Goal: Task Accomplishment & Management: Use online tool/utility

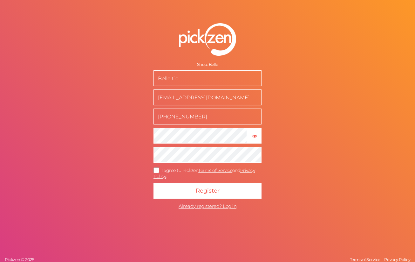
click at [158, 79] on input "Belle Co" at bounding box center [208, 78] width 108 height 16
click at [177, 75] on input "Belle Co" at bounding box center [208, 78] width 108 height 16
click at [190, 77] on input "Belle Co" at bounding box center [208, 78] width 108 height 16
click at [148, 167] on form "Shop: Belle Belle Co support@shopbelle.co (949) 340-0518 × Show password I agre…" at bounding box center [207, 117] width 159 height 214
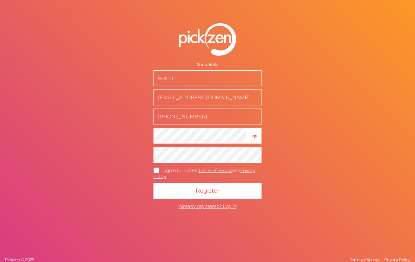
click at [154, 168] on icon at bounding box center [157, 169] width 10 height 3
click at [0, 0] on input "I agree to Pickzen Terms of Service and Privacy Policy ." at bounding box center [0, 0] width 0 height 0
click at [164, 77] on input "Belle Co" at bounding box center [208, 78] width 108 height 16
click at [164, 75] on input "Belle Co" at bounding box center [208, 78] width 108 height 16
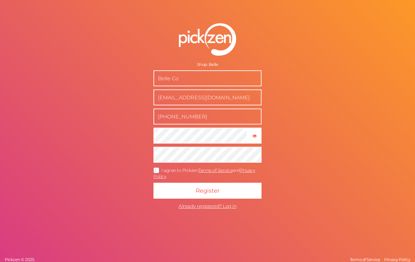
click at [164, 75] on input "Belle Co" at bounding box center [208, 78] width 108 height 16
click at [165, 75] on input "Belle Co" at bounding box center [208, 78] width 108 height 16
click at [181, 64] on div "Shop: Belle" at bounding box center [208, 64] width 108 height 5
click at [182, 74] on input "text" at bounding box center [208, 78] width 108 height 16
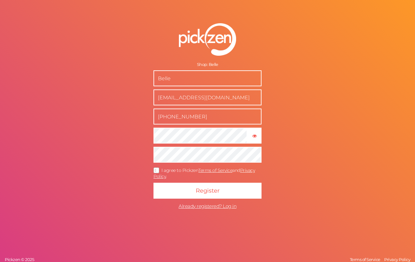
type input "Belle Co"
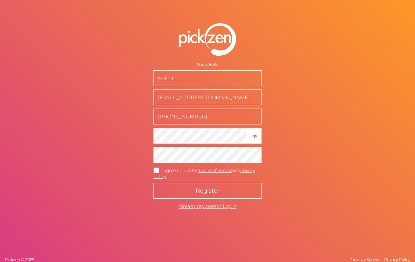
click at [197, 187] on span "Register" at bounding box center [208, 190] width 24 height 7
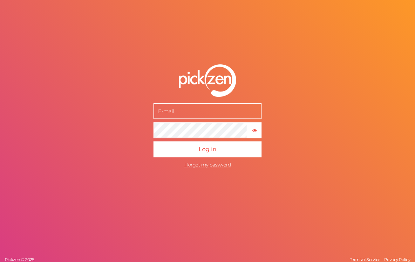
type input "Belle Co"
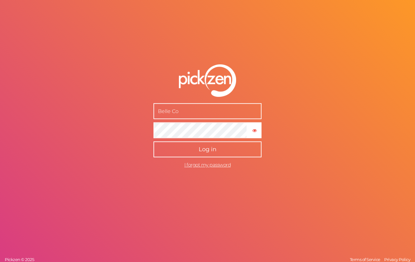
click at [200, 148] on span "Log in" at bounding box center [208, 149] width 18 height 7
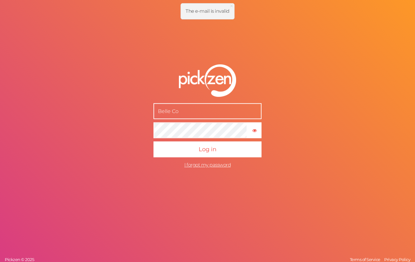
click at [191, 112] on input "Belle Co" at bounding box center [208, 111] width 108 height 16
type input "[EMAIL_ADDRESS][DOMAIN_NAME]"
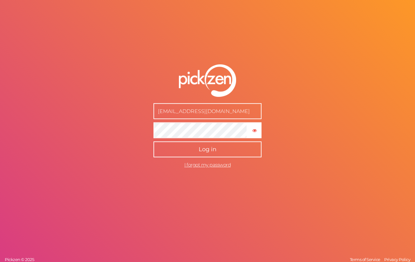
click at [201, 146] on button "Log in" at bounding box center [208, 149] width 108 height 16
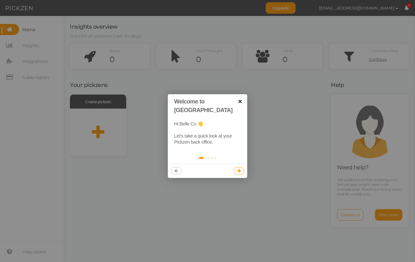
click at [237, 104] on link "×" at bounding box center [240, 101] width 14 height 14
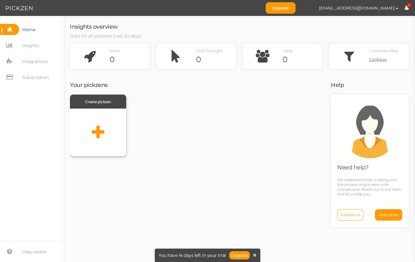
click at [92, 136] on icon at bounding box center [98, 132] width 12 height 16
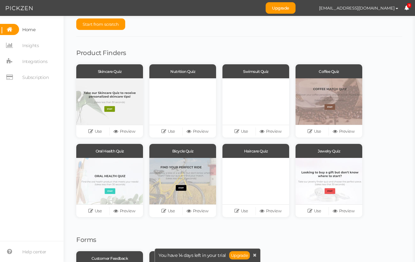
scroll to position [25, 0]
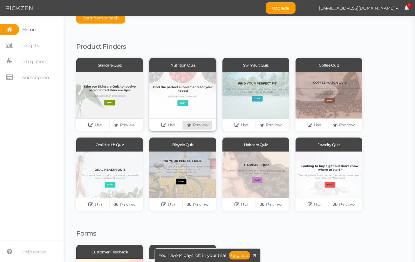
click at [198, 125] on link "Preview" at bounding box center [197, 124] width 29 height 9
click at [170, 120] on link "Use" at bounding box center [168, 124] width 29 height 9
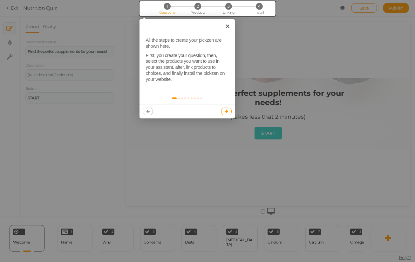
click at [228, 111] on link at bounding box center [226, 111] width 10 height 8
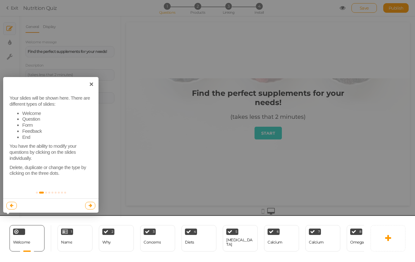
click at [92, 206] on icon at bounding box center [90, 205] width 3 height 4
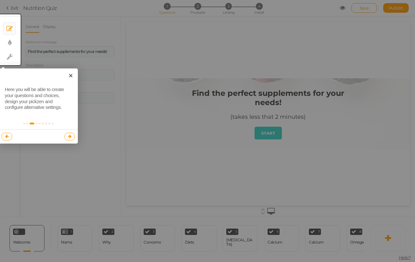
click at [70, 135] on icon at bounding box center [69, 136] width 3 height 4
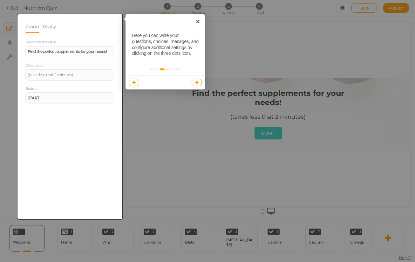
click at [197, 81] on icon at bounding box center [196, 82] width 3 height 4
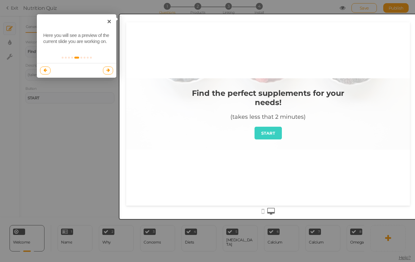
click at [107, 71] on icon at bounding box center [107, 70] width 3 height 4
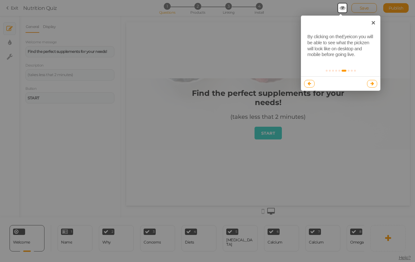
click at [373, 84] on icon at bounding box center [372, 83] width 3 height 4
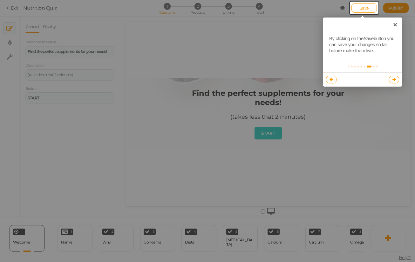
click at [393, 78] on icon at bounding box center [394, 79] width 3 height 4
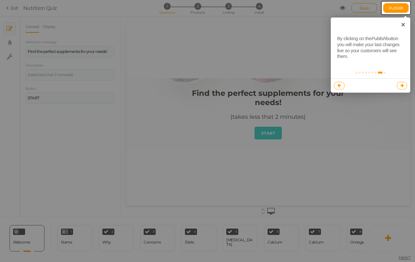
click at [401, 83] on link at bounding box center [402, 86] width 10 height 8
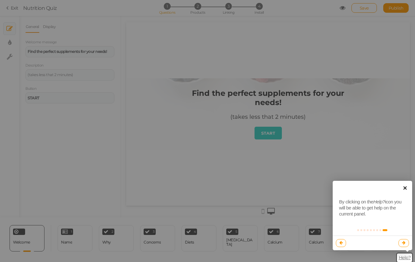
click at [404, 185] on link "×" at bounding box center [405, 188] width 14 height 14
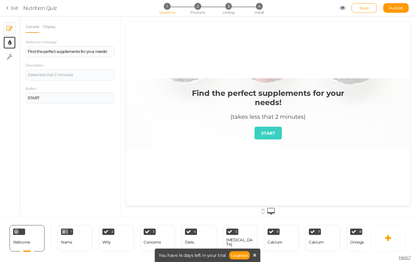
click at [10, 43] on icon at bounding box center [9, 42] width 3 height 6
select select "2"
select select "montserrat"
select select "fade"
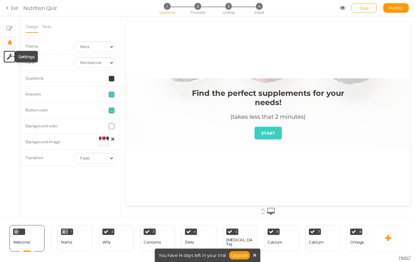
click at [11, 58] on icon at bounding box center [10, 56] width 6 height 6
select select "en"
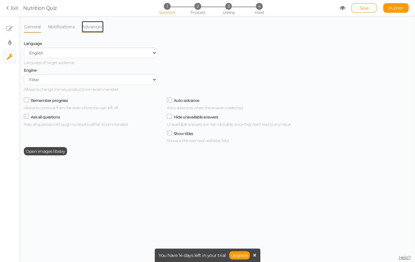
click at [87, 32] on link "Advanced" at bounding box center [92, 27] width 23 height 12
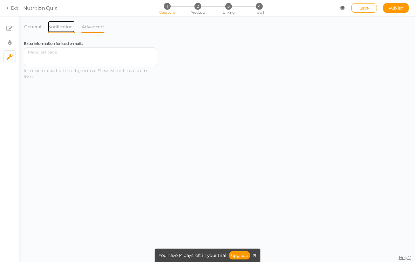
click at [73, 29] on link "Notifications" at bounding box center [62, 27] width 28 height 12
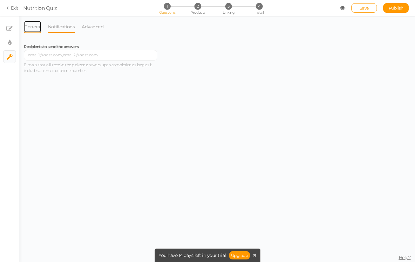
click at [38, 27] on link "General" at bounding box center [32, 27] width 17 height 12
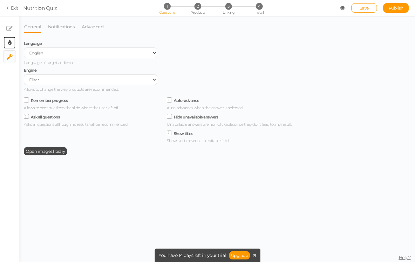
click at [12, 44] on link "× Display settings" at bounding box center [9, 43] width 12 height 12
select select "2"
select select "montserrat"
select select "fade"
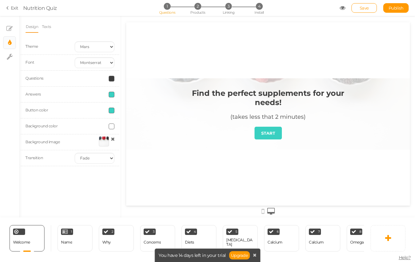
click at [230, 96] on strong "Find the perfect supplements for your needs!" at bounding box center [268, 97] width 152 height 18
click at [69, 242] on div "Name" at bounding box center [66, 242] width 11 height 4
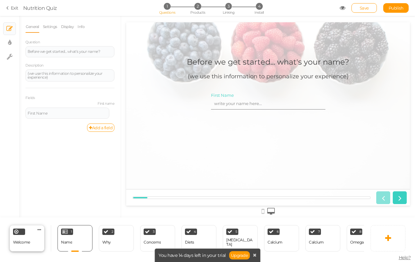
click at [38, 241] on div "Welcome Delete" at bounding box center [27, 238] width 35 height 26
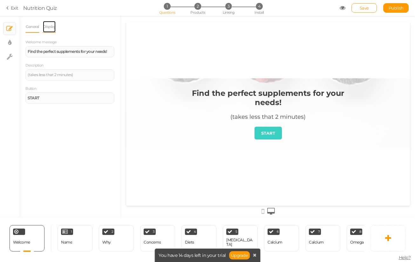
click at [52, 31] on link "Display" at bounding box center [50, 27] width 14 height 12
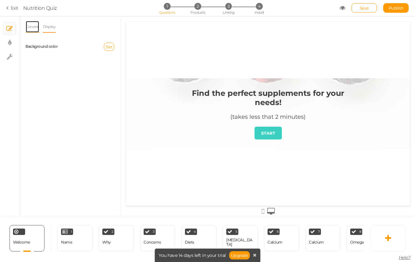
click at [33, 32] on link "General" at bounding box center [32, 27] width 14 height 12
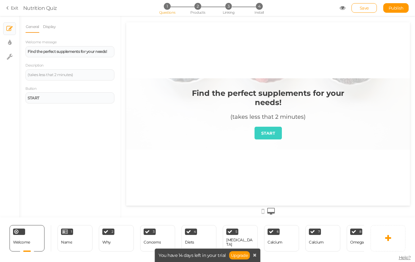
click at [49, 33] on div "General Display Welcome message Find the perfect supplements for your needs! De…" at bounding box center [69, 62] width 89 height 83
click at [55, 25] on link "Display" at bounding box center [50, 27] width 14 height 12
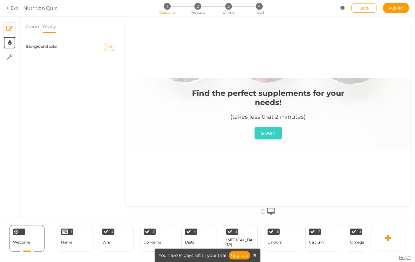
click at [13, 45] on link "× Display settings" at bounding box center [9, 43] width 12 height 12
select select "2"
select select "montserrat"
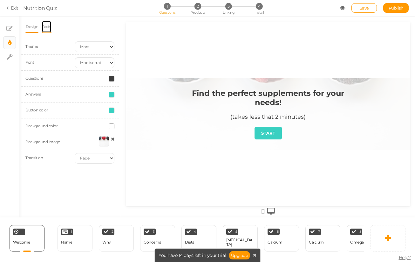
click at [46, 25] on link "Texts" at bounding box center [47, 27] width 10 height 12
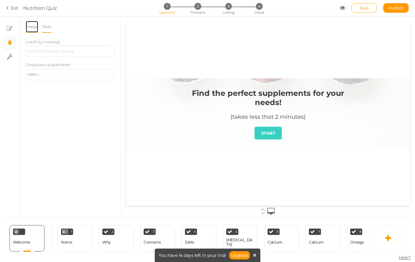
click at [34, 25] on link "Design" at bounding box center [31, 27] width 13 height 12
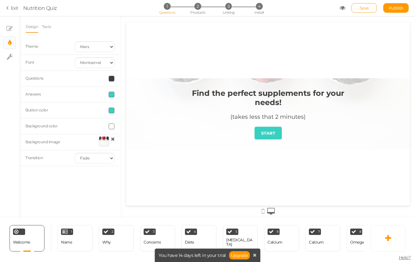
click at [112, 140] on icon at bounding box center [113, 138] width 4 height 5
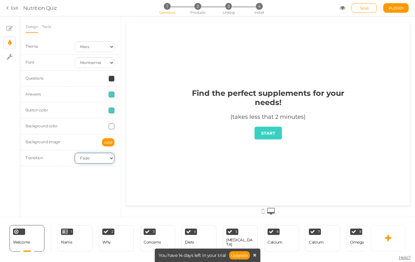
click at [110, 157] on select "None Fade Switch" at bounding box center [95, 158] width 40 height 11
click at [75, 153] on select "None Fade Switch" at bounding box center [95, 158] width 40 height 11
click at [275, 127] on link "START" at bounding box center [268, 132] width 27 height 13
click at [258, 138] on link "START" at bounding box center [268, 132] width 27 height 13
click at [83, 160] on select "None Fade Switch" at bounding box center [95, 158] width 40 height 11
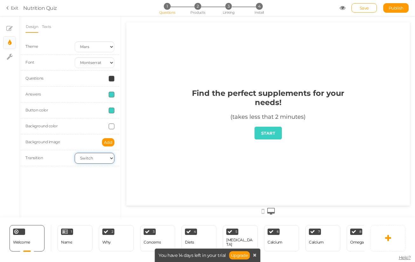
select select "fade"
click at [75, 153] on select "None Fade Switch" at bounding box center [95, 158] width 40 height 11
click at [100, 157] on select "None Fade Switch" at bounding box center [95, 158] width 40 height 11
click at [75, 153] on select "None Fade Switch" at bounding box center [95, 158] width 40 height 11
click at [110, 49] on select "Earth Mars" at bounding box center [95, 46] width 40 height 11
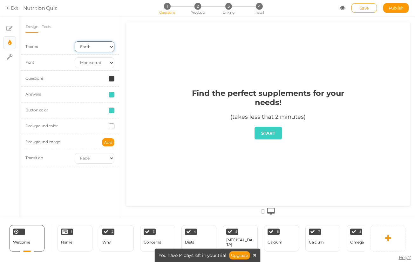
click at [75, 41] on select "Earth Mars" at bounding box center [95, 46] width 40 height 11
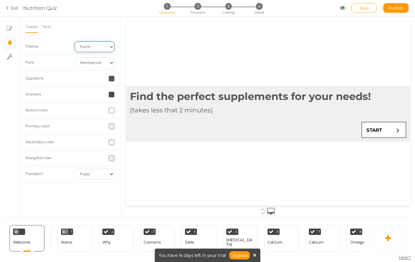
click at [108, 48] on select "Earth Mars" at bounding box center [95, 46] width 40 height 11
select select "2"
click at [75, 41] on select "Earth Mars" at bounding box center [95, 46] width 40 height 11
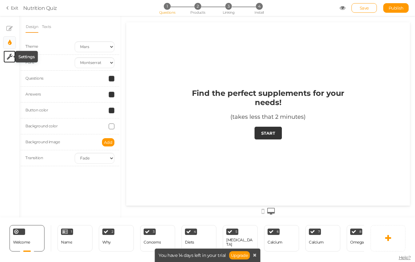
click at [8, 58] on icon at bounding box center [10, 56] width 6 height 6
select select "en"
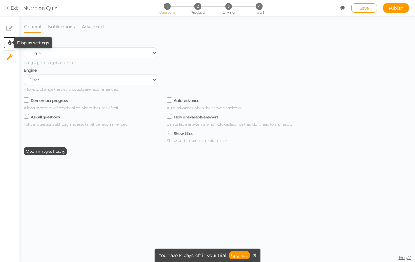
click at [11, 46] on tip-cont at bounding box center [9, 43] width 3 height 8
select select "2"
select select "montserrat"
select select "fade"
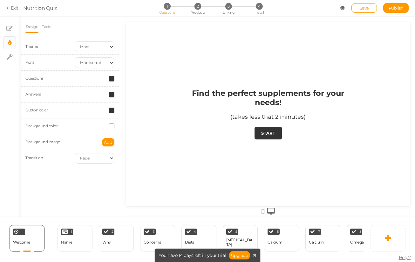
click at [264, 208] on div at bounding box center [268, 210] width 284 height 10
click at [262, 211] on icon at bounding box center [263, 211] width 3 height 7
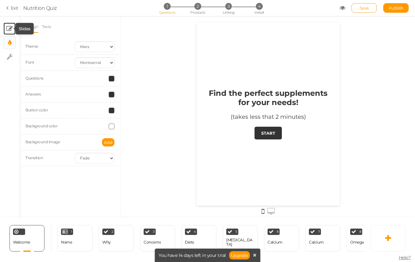
click at [10, 29] on icon at bounding box center [9, 28] width 6 height 6
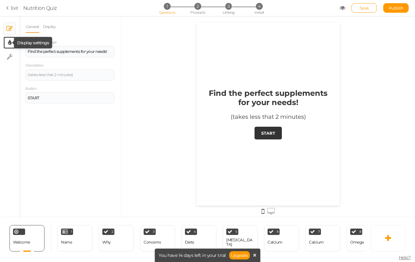
click at [10, 40] on icon at bounding box center [9, 42] width 3 height 6
select select "2"
select select "montserrat"
select select "fade"
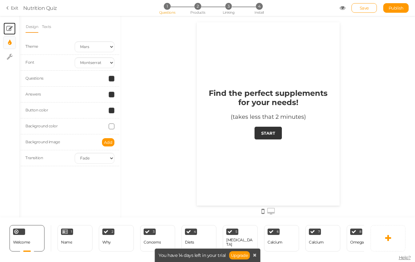
click at [11, 32] on link "× Slides" at bounding box center [9, 29] width 12 height 12
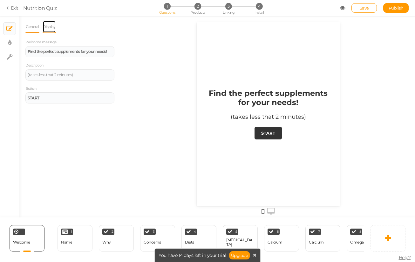
click at [45, 29] on link "Display" at bounding box center [50, 27] width 14 height 12
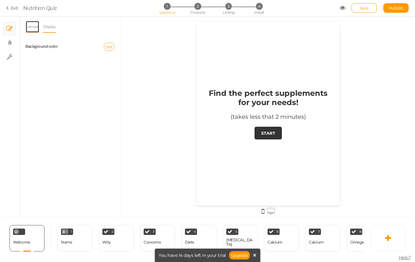
click at [37, 29] on link "General" at bounding box center [32, 27] width 14 height 12
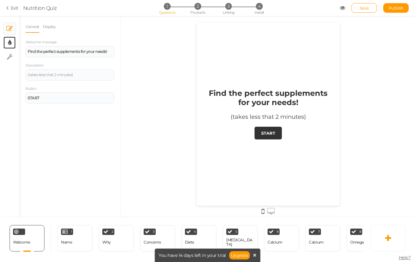
click at [7, 38] on link "× Display settings" at bounding box center [9, 43] width 12 height 12
select select "2"
select select "montserrat"
select select "fade"
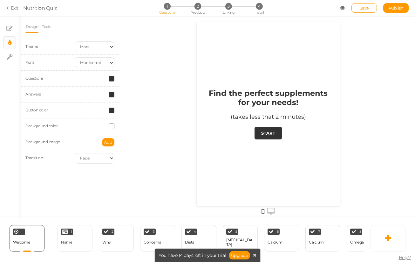
click at [5, 63] on ul "× Slides × Display settings × Settings" at bounding box center [9, 40] width 19 height 48
click at [7, 63] on ul "× Slides × Display settings × Settings" at bounding box center [9, 40] width 19 height 48
click at [8, 60] on tip-cont at bounding box center [10, 57] width 6 height 8
select select "en"
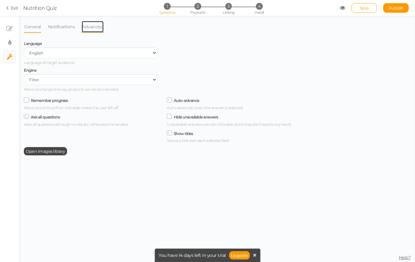
click at [91, 29] on link "Advanced" at bounding box center [92, 27] width 23 height 12
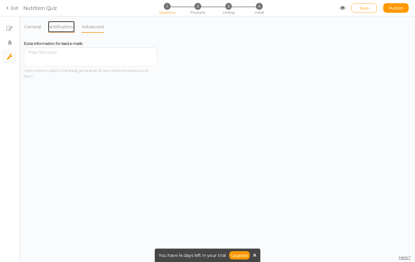
click at [66, 29] on link "Notifications" at bounding box center [62, 27] width 28 height 12
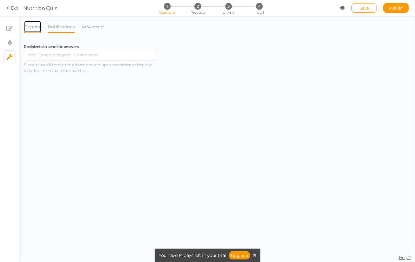
click at [38, 29] on link "General" at bounding box center [32, 27] width 17 height 12
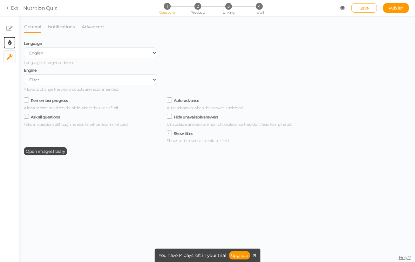
click at [13, 44] on link "× Display settings" at bounding box center [9, 43] width 12 height 12
select select "2"
select select "montserrat"
select select "fade"
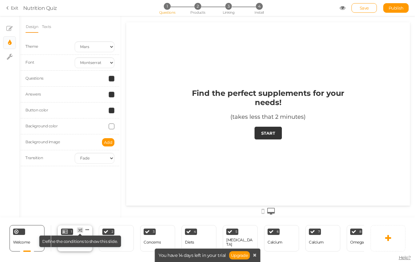
click at [87, 246] on tip "× Define the conditions to show this slide." at bounding box center [80, 240] width 82 height 11
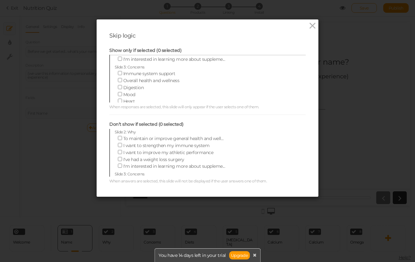
scroll to position [41, 0]
click at [310, 27] on icon at bounding box center [312, 26] width 9 height 10
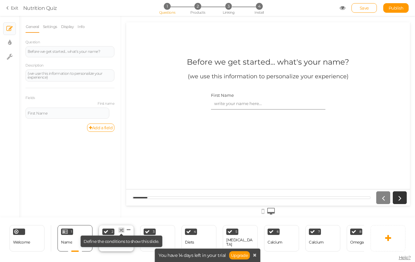
click at [118, 244] on tip "× Define the conditions to show this slide." at bounding box center [121, 240] width 82 height 11
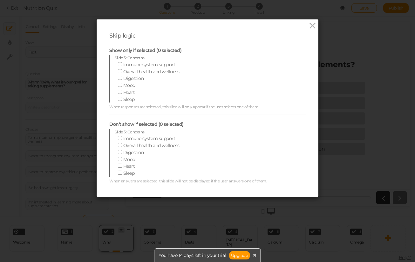
scroll to position [0, 0]
click at [311, 29] on icon at bounding box center [312, 26] width 9 height 10
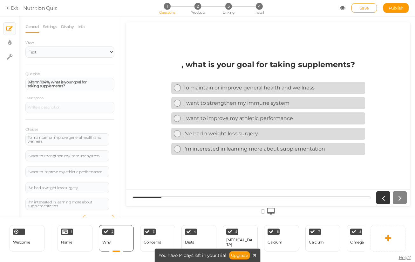
click at [397, 197] on div at bounding box center [390, 197] width 33 height 13
click at [189, 239] on div "Diets" at bounding box center [189, 241] width 9 height 11
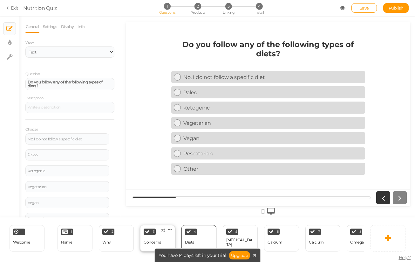
click at [165, 237] on div "3 Concerns × Define the conditions to show this slide. Clone Change type Delete" at bounding box center [157, 238] width 35 height 26
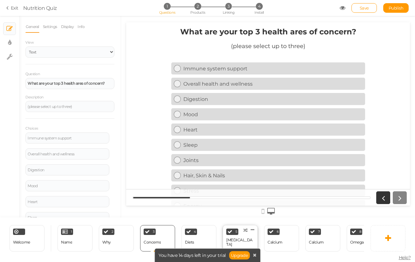
click at [236, 243] on div "[MEDICAL_DATA]" at bounding box center [240, 241] width 28 height 9
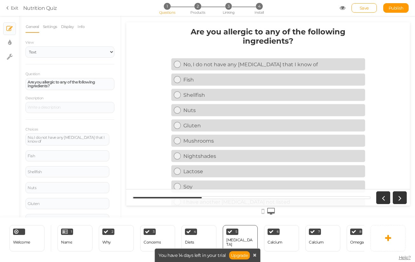
click at [261, 242] on div "6 Calcium × Define the conditions to show this slide. Clone Change type Delete" at bounding box center [281, 238] width 41 height 26
click at [269, 242] on div "Calcium" at bounding box center [275, 242] width 15 height 4
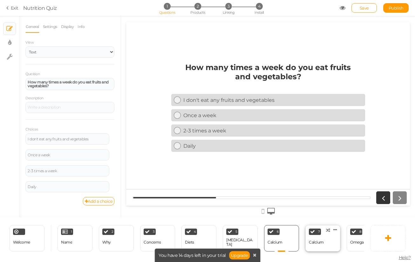
click at [322, 242] on div "Calcium" at bounding box center [316, 242] width 15 height 4
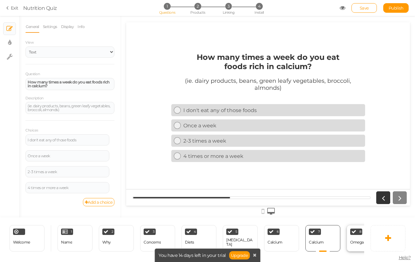
click at [361, 247] on div "Omega-3" at bounding box center [358, 241] width 17 height 11
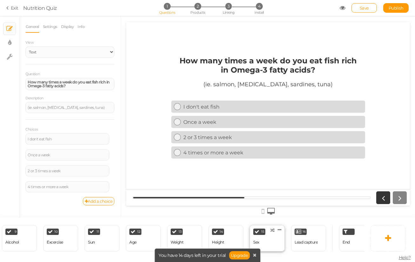
scroll to position [0, 399]
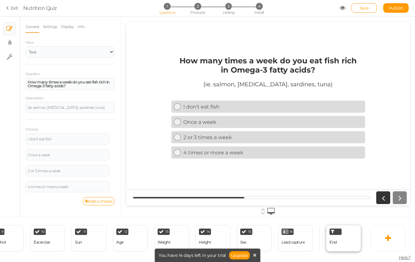
click at [344, 243] on div "End" at bounding box center [343, 238] width 35 height 26
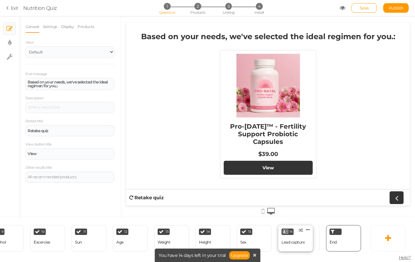
click at [303, 241] on div "Lead capture" at bounding box center [293, 242] width 23 height 4
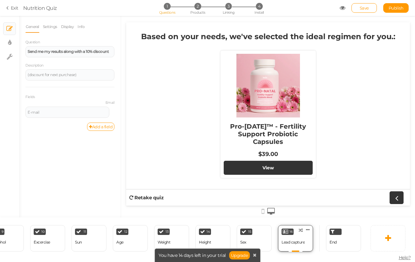
scroll to position [0, 0]
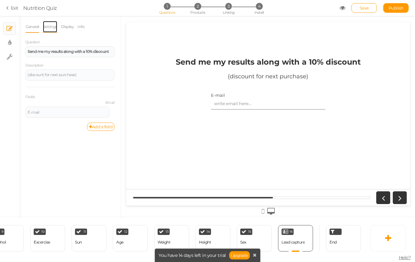
click at [56, 24] on link "Settings" at bounding box center [50, 27] width 15 height 12
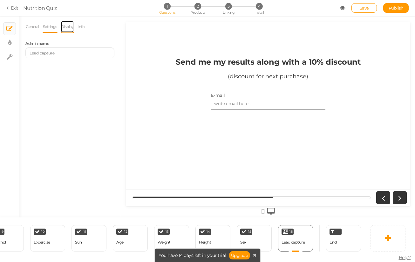
click at [65, 26] on link "Display" at bounding box center [68, 27] width 14 height 12
click at [35, 26] on link "General" at bounding box center [32, 27] width 14 height 12
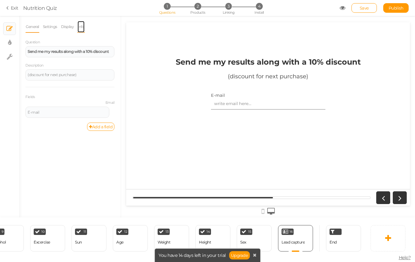
click at [80, 26] on link "Info" at bounding box center [81, 27] width 8 height 12
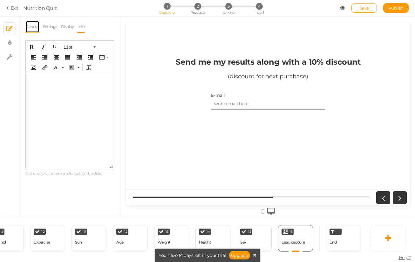
click at [38, 23] on link "General" at bounding box center [32, 27] width 14 height 12
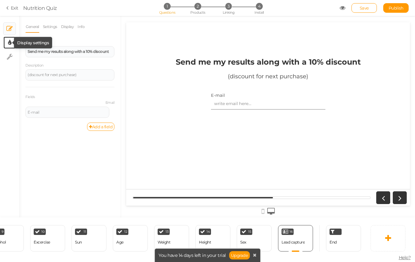
click at [10, 44] on icon at bounding box center [9, 42] width 3 height 6
select select "2"
select select "montserrat"
select select "fade"
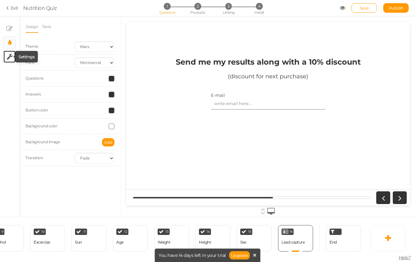
click at [10, 56] on icon at bounding box center [10, 56] width 6 height 6
select select "en"
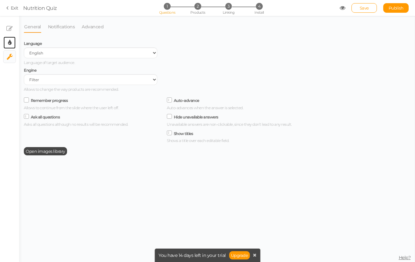
click at [5, 40] on link "× Display settings" at bounding box center [9, 43] width 12 height 12
select select "2"
select select "montserrat"
select select "fade"
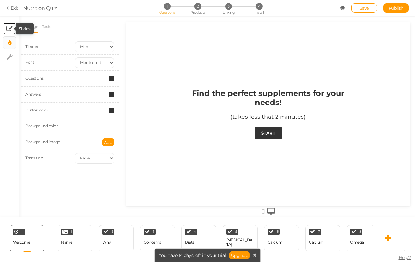
click at [10, 29] on icon at bounding box center [9, 28] width 6 height 6
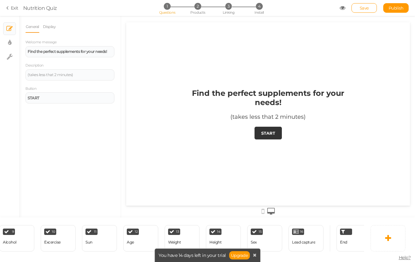
scroll to position [0, 399]
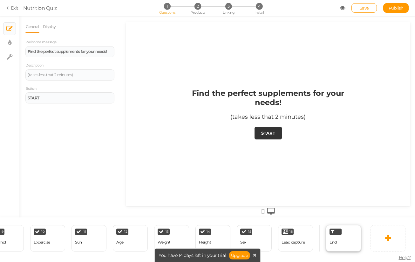
click at [339, 243] on div "End" at bounding box center [343, 238] width 35 height 26
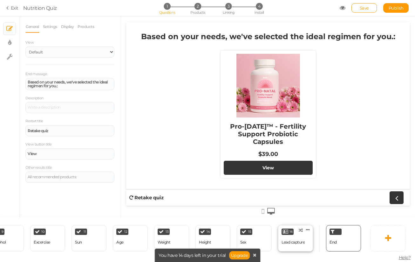
click at [307, 242] on div "16 Lead capture × Define the conditions to show this slide. Clone Change type D…" at bounding box center [295, 238] width 35 height 26
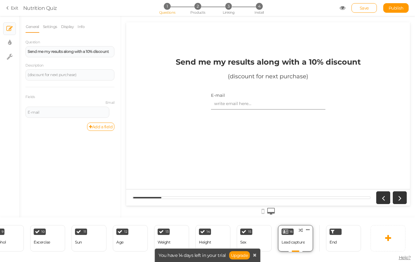
scroll to position [0, 0]
click at [310, 229] on link at bounding box center [308, 229] width 6 height 5
click at [310, 236] on span "Change type" at bounding box center [301, 234] width 23 height 5
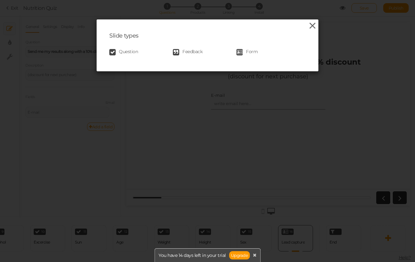
click at [315, 28] on icon at bounding box center [312, 26] width 9 height 10
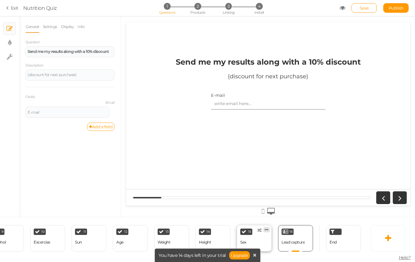
click at [264, 229] on link at bounding box center [266, 229] width 6 height 5
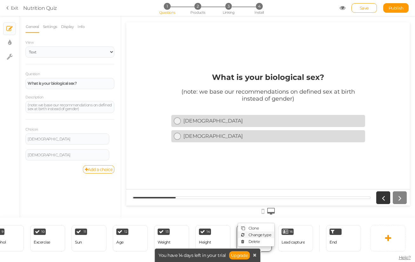
click at [267, 232] on span "Change type" at bounding box center [260, 234] width 23 height 5
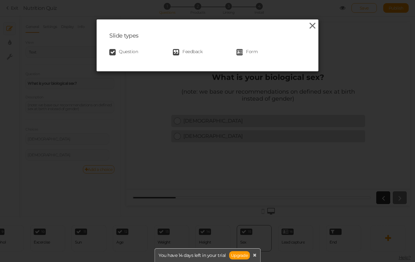
click at [313, 25] on icon at bounding box center [312, 26] width 9 height 10
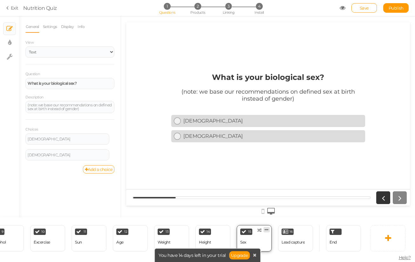
click at [264, 230] on link at bounding box center [266, 229] width 6 height 5
click at [258, 235] on span "Change type" at bounding box center [260, 234] width 23 height 5
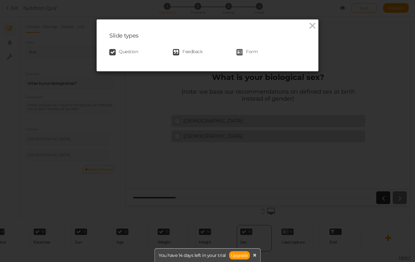
click at [192, 48] on div "Question Feedback Form" at bounding box center [207, 52] width 196 height 13
click at [179, 50] on icon at bounding box center [176, 52] width 6 height 6
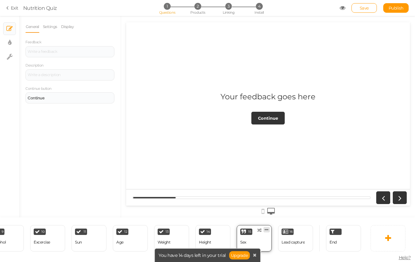
click at [267, 230] on icon at bounding box center [267, 229] width 4 height 5
click at [263, 233] on span "Change type" at bounding box center [260, 234] width 23 height 5
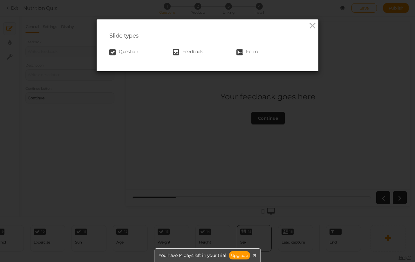
click at [127, 52] on span "Question" at bounding box center [128, 52] width 19 height 6
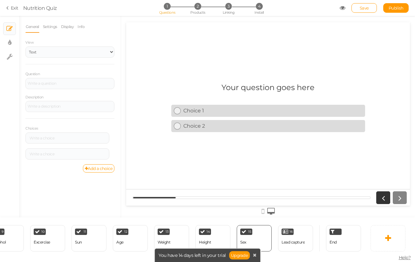
scroll to position [0, 399]
click at [181, 104] on div "Choice 1 Choice 2" at bounding box center [268, 118] width 194 height 31
click at [255, 254] on icon at bounding box center [254, 254] width 3 height 4
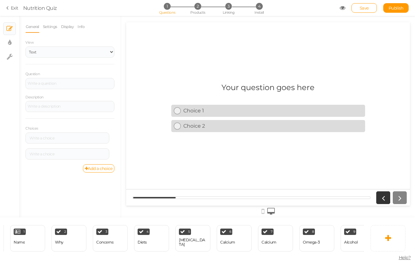
scroll to position [0, 0]
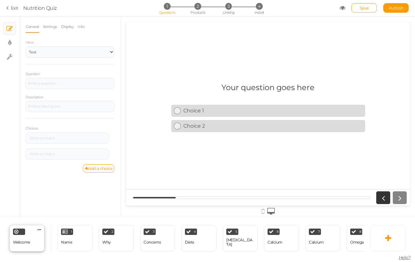
click at [18, 240] on span "Welcome" at bounding box center [21, 241] width 17 height 5
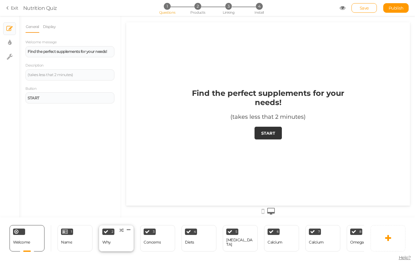
click at [118, 239] on div "2 Why × Define the conditions to show this slide. Clone Change type Delete" at bounding box center [116, 238] width 35 height 26
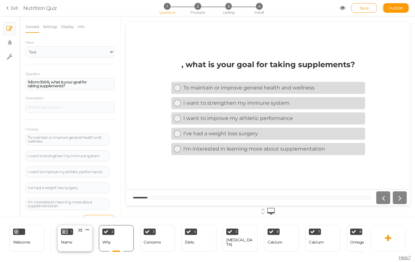
click at [62, 242] on div "Name" at bounding box center [66, 241] width 11 height 11
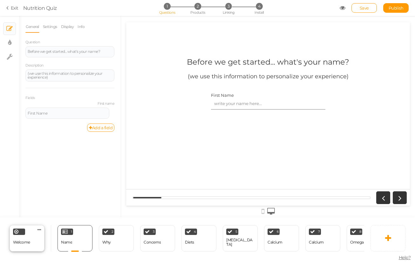
click at [36, 238] on div "Welcome Delete" at bounding box center [27, 238] width 35 height 26
